Goal: Task Accomplishment & Management: Manage account settings

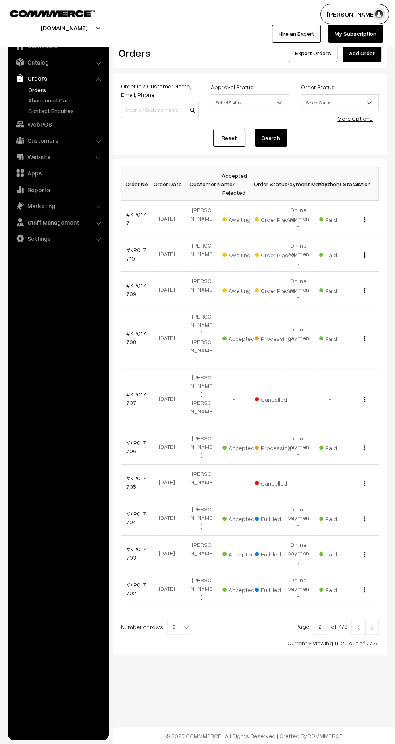
click at [122, 275] on td "#KP017709" at bounding box center [137, 289] width 32 height 35
click at [134, 439] on link "#KP017706" at bounding box center [136, 446] width 20 height 15
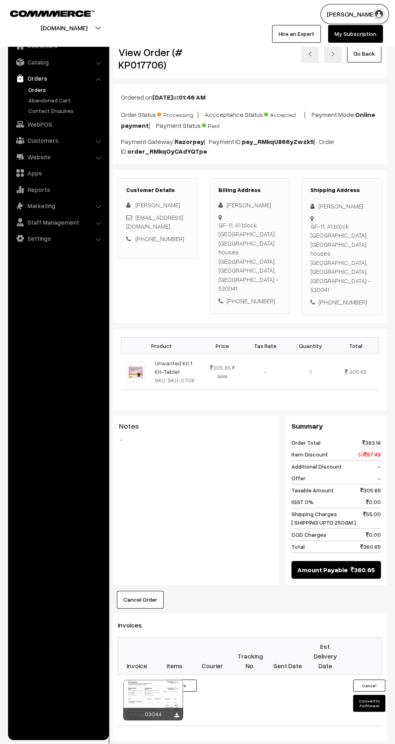
click at [176, 713] on icon at bounding box center [176, 715] width 5 height 5
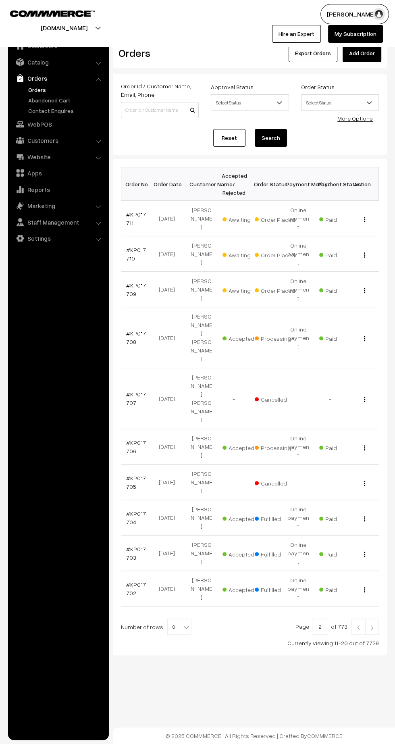
click at [129, 439] on link "#KP017706" at bounding box center [136, 446] width 20 height 15
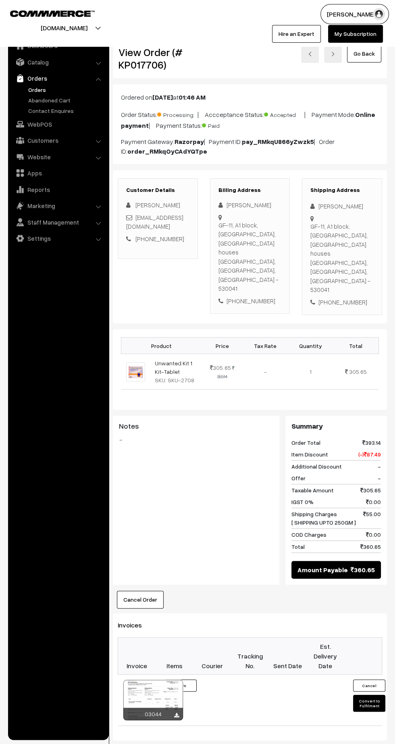
click at [178, 713] on icon at bounding box center [176, 715] width 5 height 5
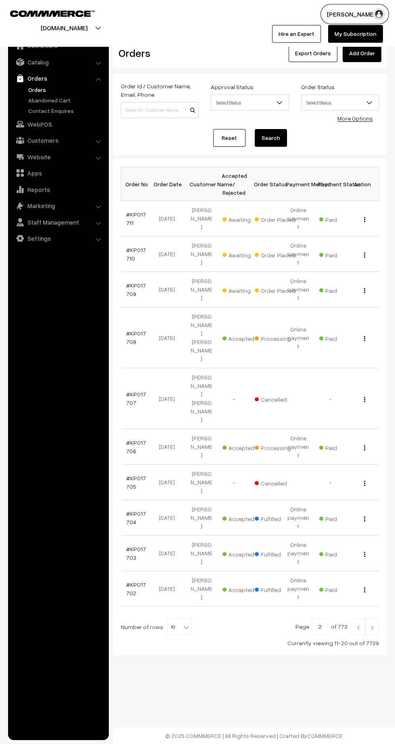
click at [129, 282] on link "#KP017709" at bounding box center [136, 289] width 20 height 15
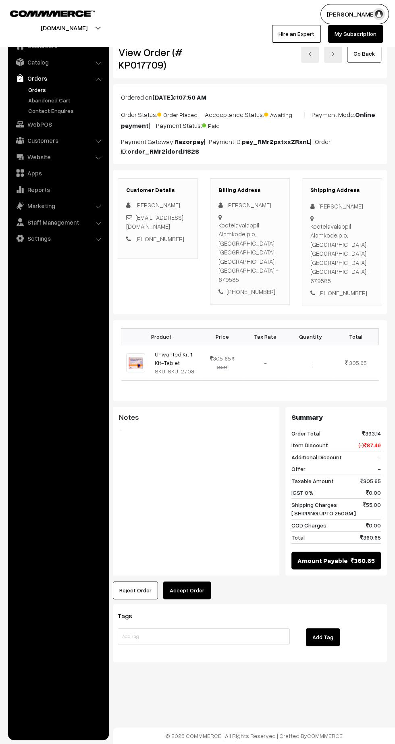
click at [186, 581] on button "Accept Order" at bounding box center [187, 590] width 48 height 18
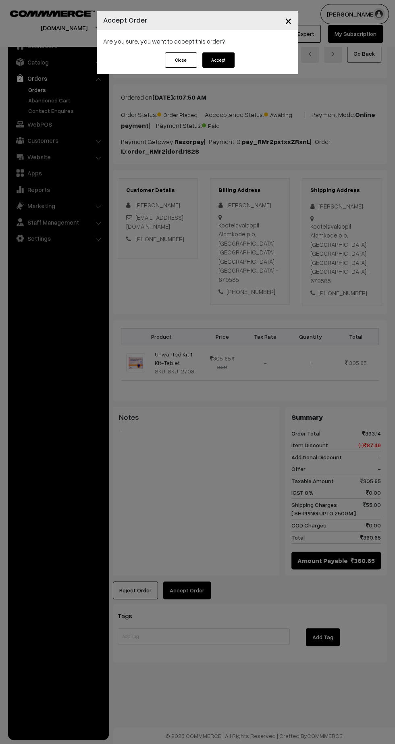
click at [229, 57] on button "Accept" at bounding box center [218, 59] width 32 height 15
